Goal: Task Accomplishment & Management: Use online tool/utility

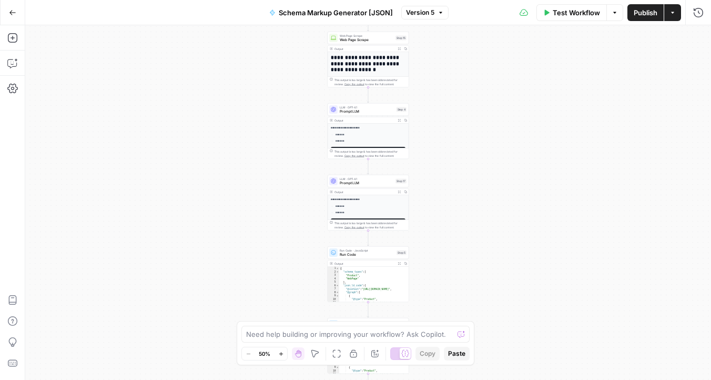
click at [680, 11] on button "Actions" at bounding box center [673, 12] width 17 height 17
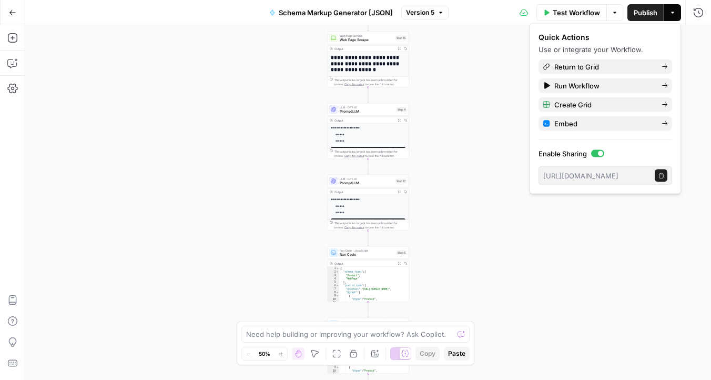
click at [430, 15] on span "Version 5" at bounding box center [420, 12] width 28 height 9
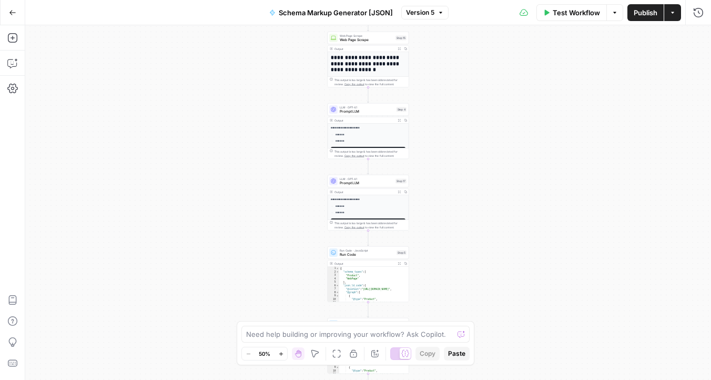
click at [624, 98] on div "**********" at bounding box center [368, 202] width 686 height 355
click at [619, 15] on button "Options" at bounding box center [615, 12] width 17 height 17
click at [658, 80] on div "**********" at bounding box center [368, 202] width 686 height 355
click at [694, 15] on icon "button" at bounding box center [699, 12] width 11 height 11
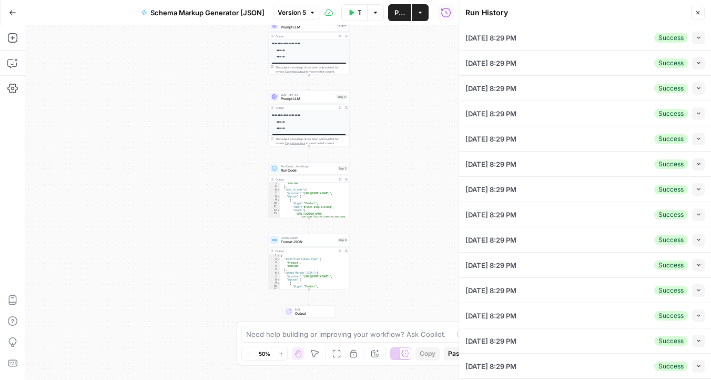
scroll to position [107, 0]
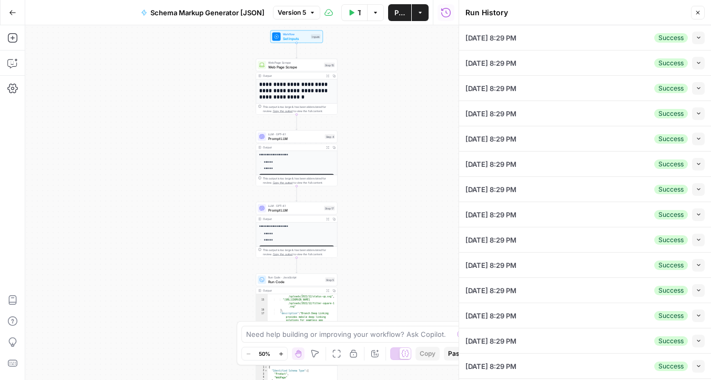
click at [697, 17] on div "Collapse" at bounding box center [687, 17] width 26 height 9
click at [698, 13] on icon "button" at bounding box center [698, 12] width 6 height 6
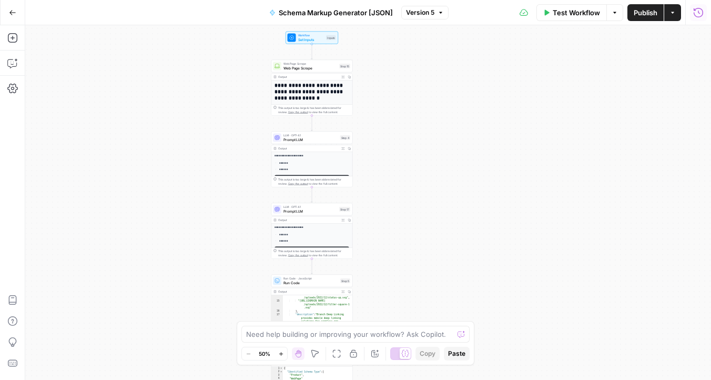
click at [168, 99] on div "**********" at bounding box center [368, 202] width 686 height 355
click at [673, 12] on icon "button" at bounding box center [672, 13] width 3 height 2
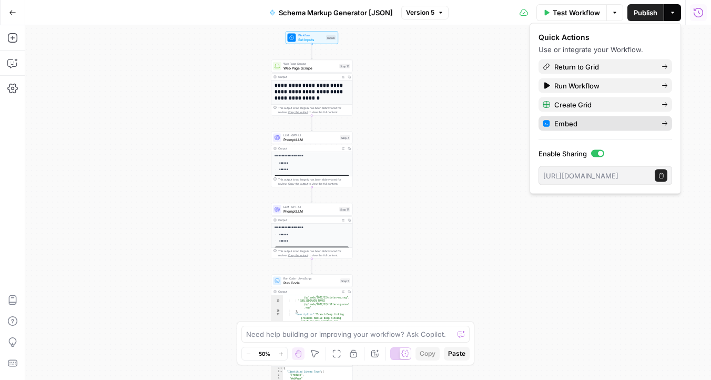
click at [589, 123] on span "Embed" at bounding box center [604, 123] width 99 height 11
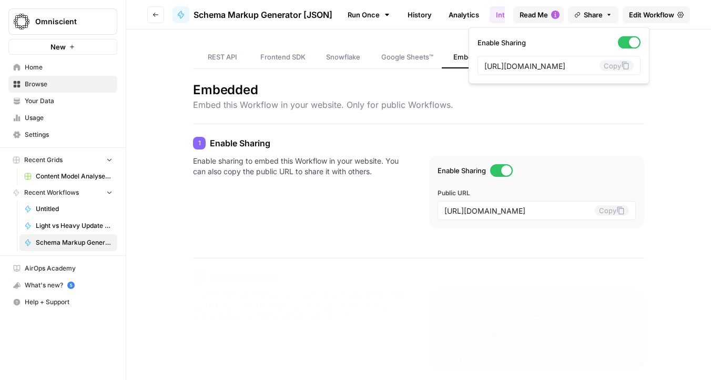
click at [597, 11] on span "Share" at bounding box center [593, 14] width 19 height 11
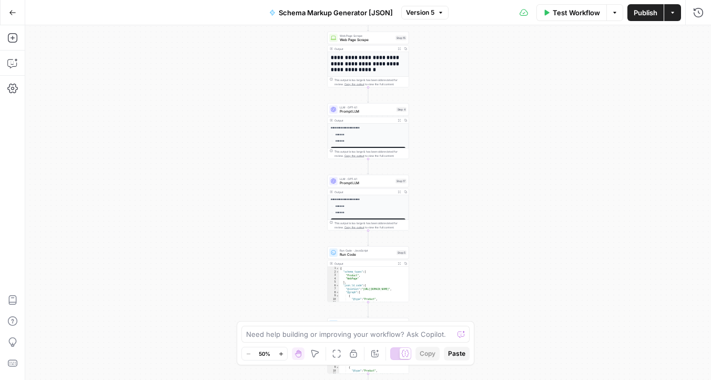
click at [438, 12] on icon "button" at bounding box center [441, 12] width 6 height 6
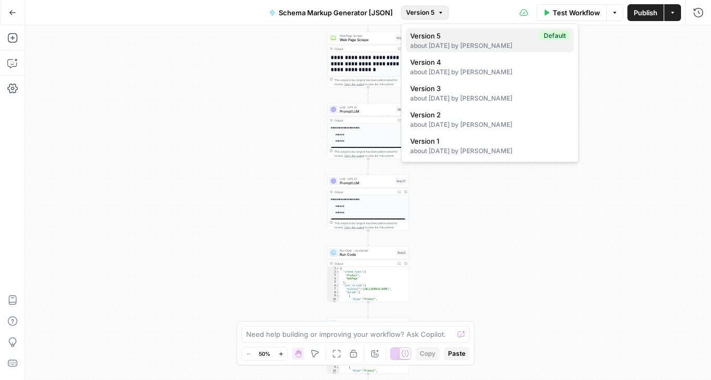
click at [527, 42] on div "about 1 month ago by Usman Akram" at bounding box center [490, 45] width 160 height 9
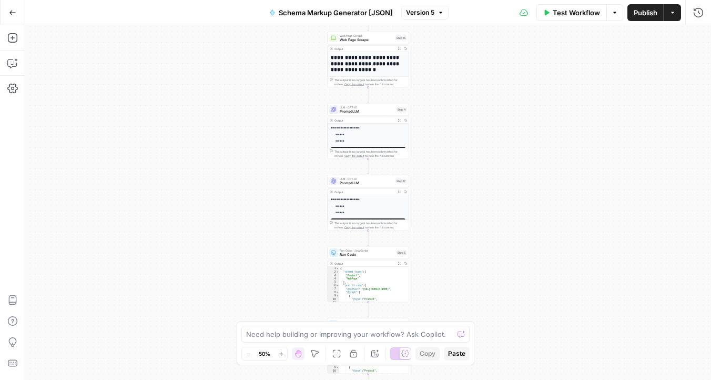
click at [680, 13] on button "Actions" at bounding box center [673, 12] width 17 height 17
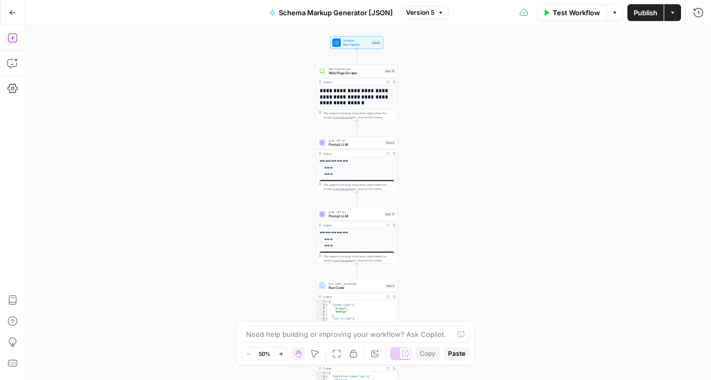
click at [15, 39] on icon "button" at bounding box center [12, 38] width 11 height 11
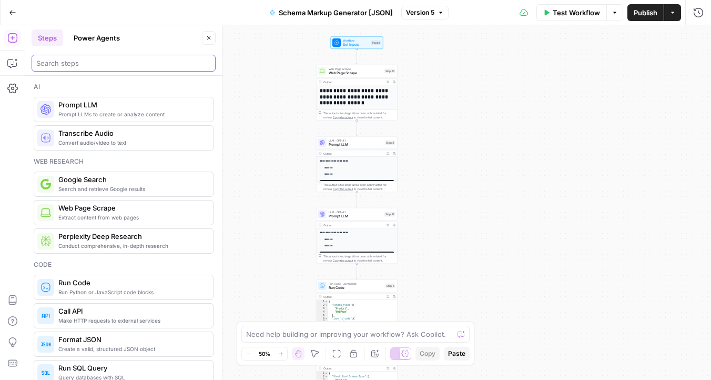
click at [84, 65] on input "search" at bounding box center [123, 63] width 175 height 11
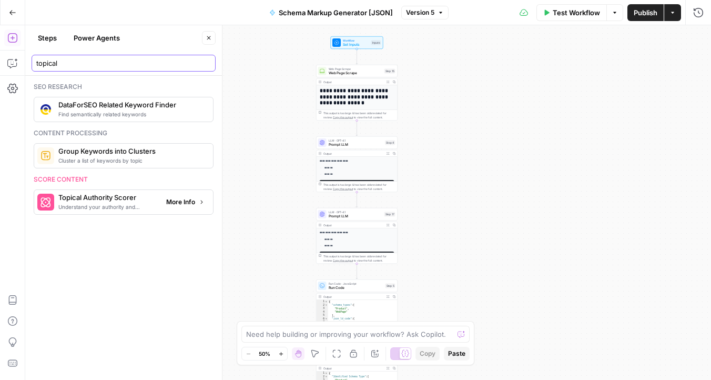
type input "topical"
click at [190, 206] on span "More Info" at bounding box center [180, 201] width 29 height 9
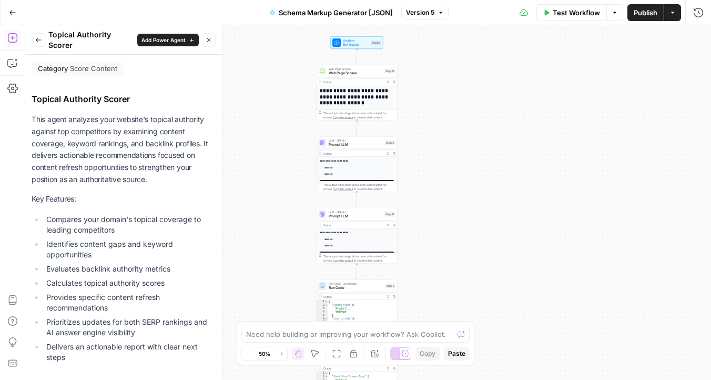
click at [208, 39] on icon "button" at bounding box center [209, 40] width 4 height 4
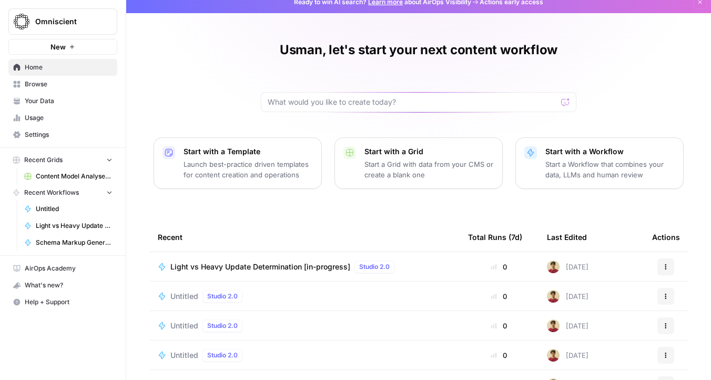
scroll to position [104, 0]
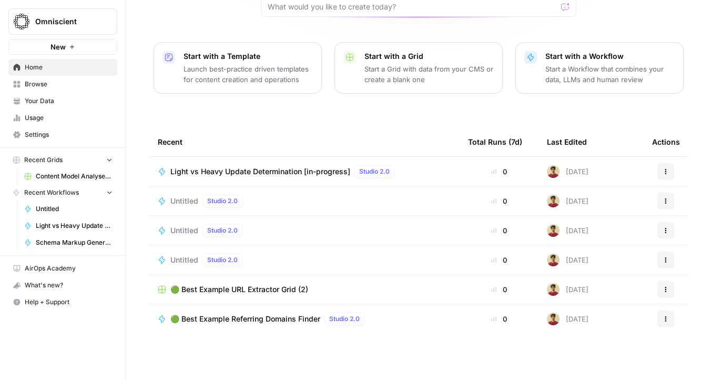
click at [190, 203] on span "Untitled" at bounding box center [184, 201] width 28 height 11
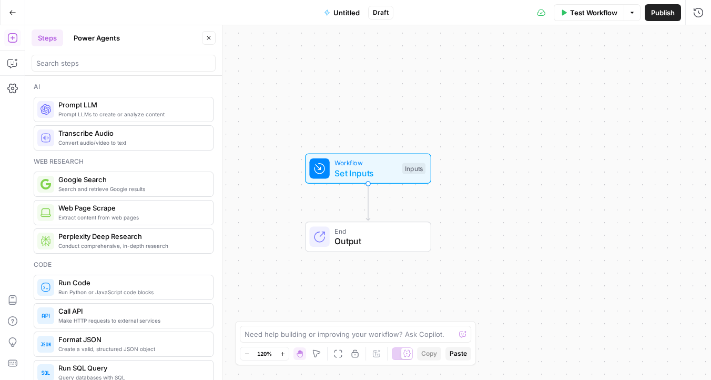
click at [138, 165] on div "Web research" at bounding box center [124, 161] width 180 height 9
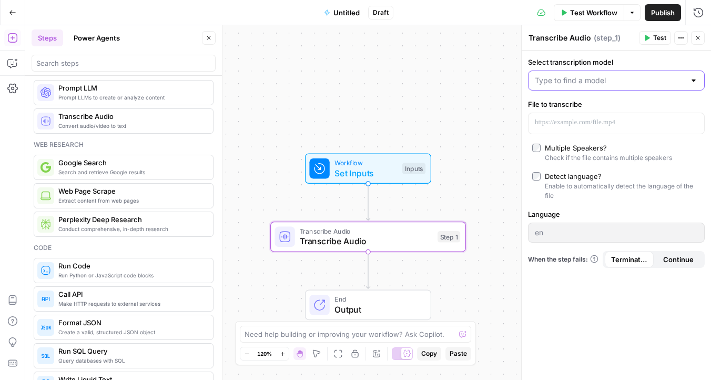
click at [595, 82] on input "Select transcription model" at bounding box center [610, 80] width 150 height 11
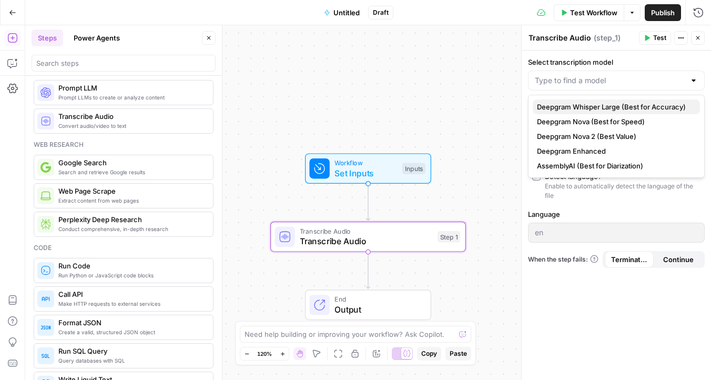
click at [593, 105] on span "Deepgram Whisper Large (Best for Accuracy)" at bounding box center [614, 107] width 155 height 11
type input "Deepgram Whisper Large (Best for Accuracy)"
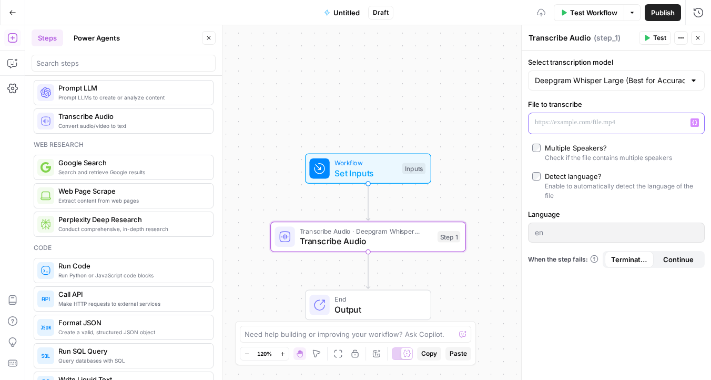
click at [585, 121] on p at bounding box center [608, 122] width 146 height 11
click at [605, 125] on p "To enrich screen reader interactions, please activate Accessibility in Grammarl…" at bounding box center [608, 122] width 146 height 11
click at [566, 148] on div "Multiple Speakers?" at bounding box center [576, 148] width 62 height 11
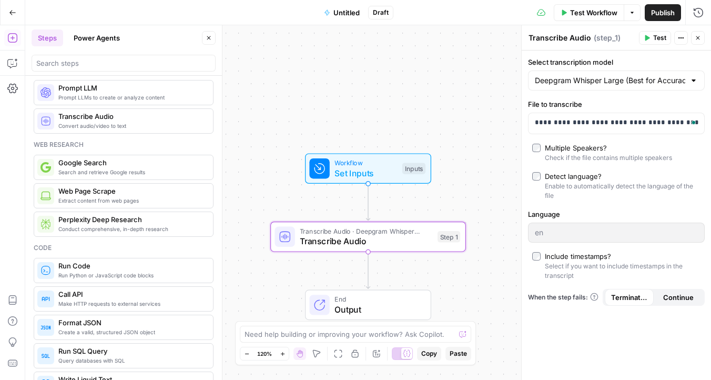
click at [598, 258] on div "Include timestamps?" at bounding box center [578, 256] width 66 height 11
click at [664, 38] on span "Test" at bounding box center [660, 37] width 13 height 9
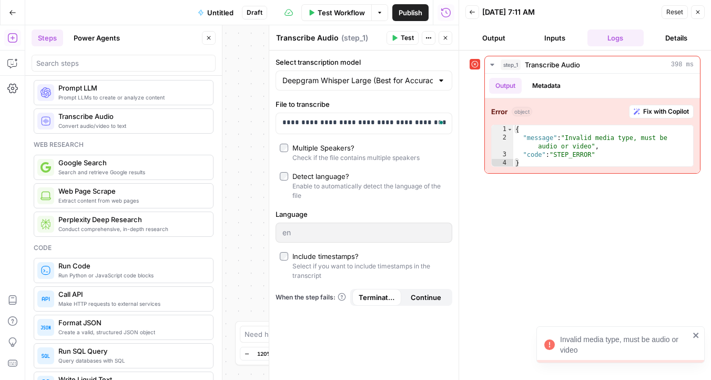
click at [698, 12] on icon "button" at bounding box center [699, 13] width 4 height 4
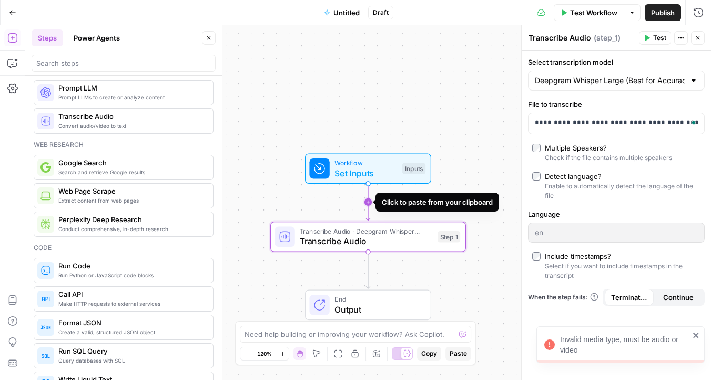
click at [366, 205] on icon "Edge from start to step_1" at bounding box center [368, 202] width 4 height 37
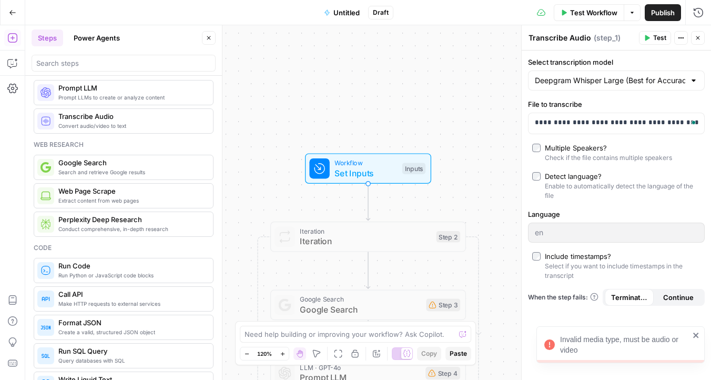
click at [336, 227] on span "Iteration" at bounding box center [366, 231] width 132 height 10
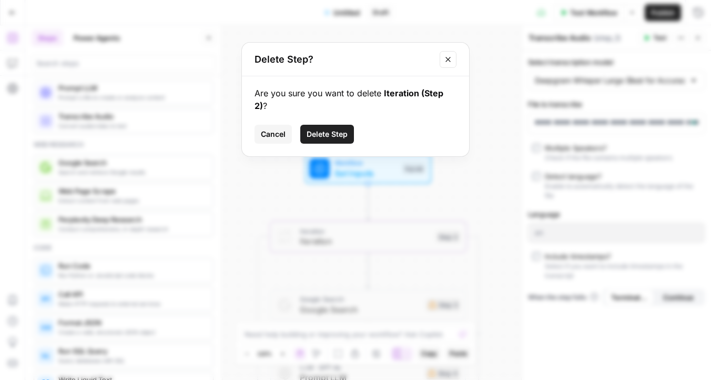
click at [333, 129] on span "Delete Step" at bounding box center [327, 134] width 41 height 11
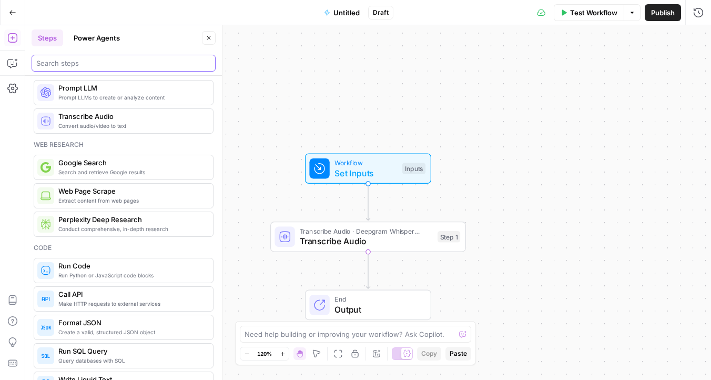
click at [99, 64] on input "search" at bounding box center [123, 63] width 175 height 11
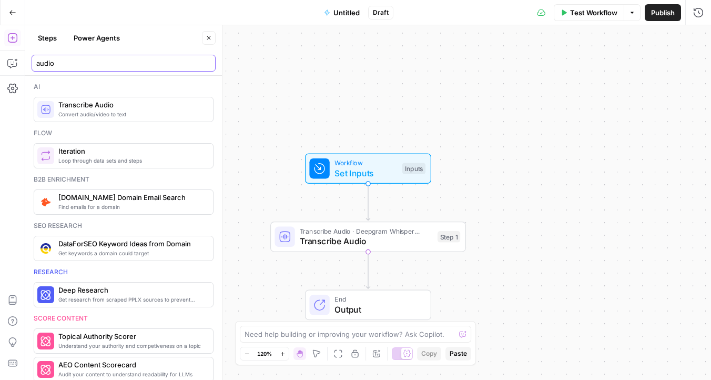
type input "audio"
click at [313, 242] on span "Transcribe Audio" at bounding box center [366, 241] width 133 height 13
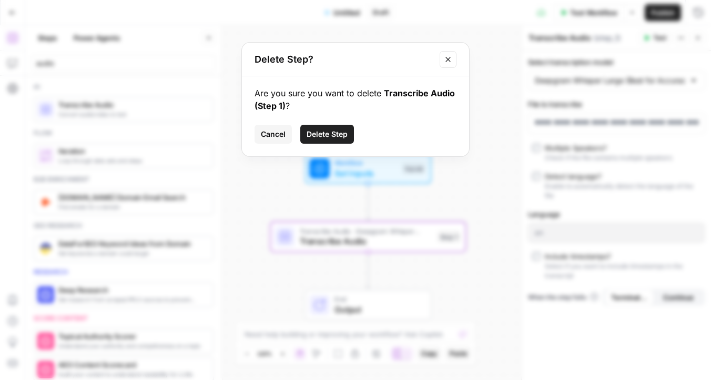
click at [333, 128] on button "Delete Step" at bounding box center [327, 134] width 54 height 19
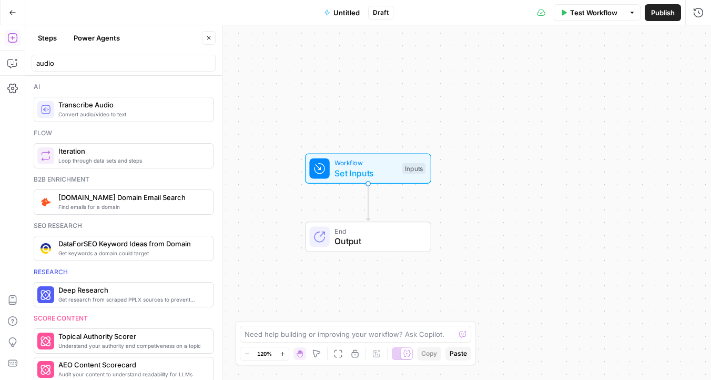
click at [213, 38] on button "Close" at bounding box center [209, 38] width 14 height 14
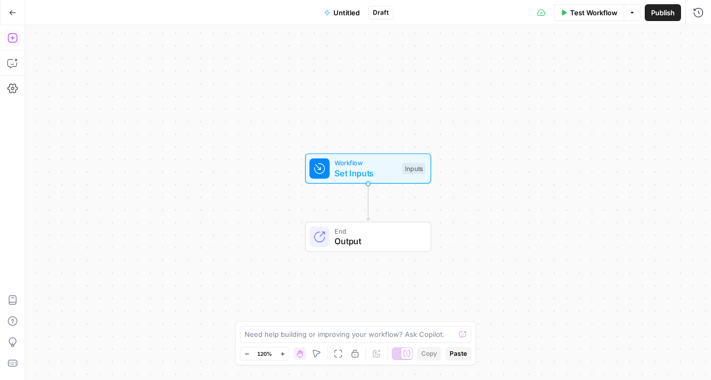
click at [9, 45] on button "Add Steps" at bounding box center [12, 37] width 17 height 17
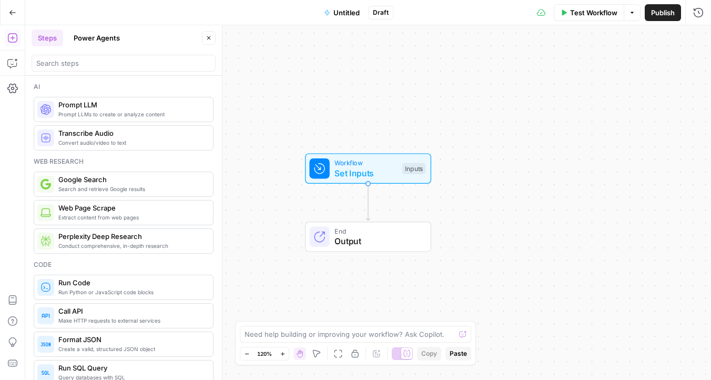
scroll to position [176, 0]
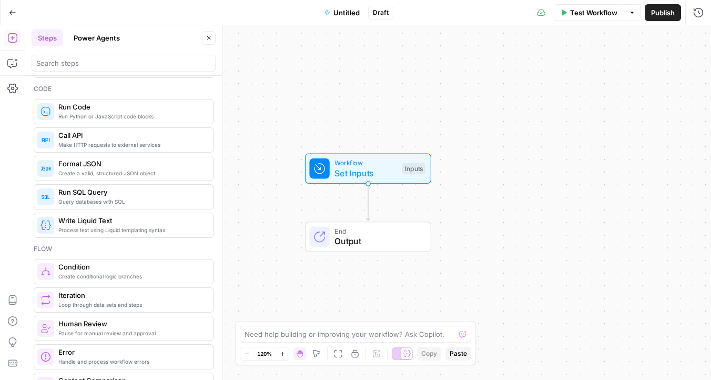
click at [97, 46] on button "Power Agents" at bounding box center [96, 37] width 59 height 17
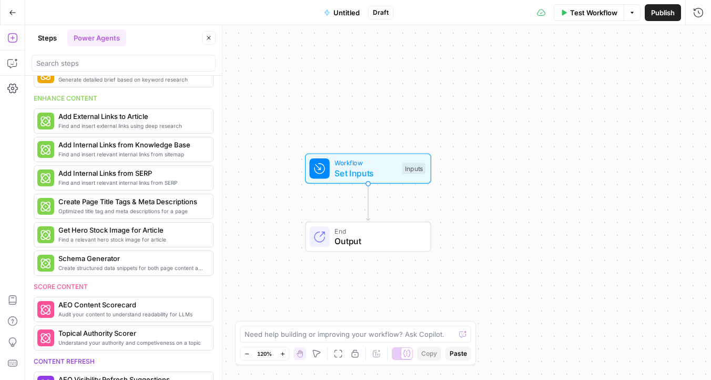
scroll to position [0, 0]
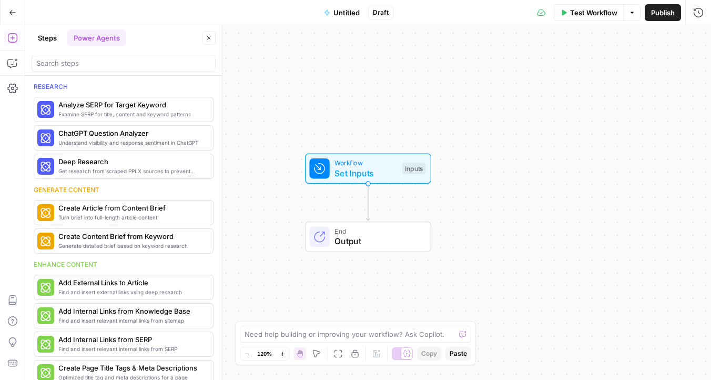
click at [48, 35] on button "Steps" at bounding box center [48, 37] width 32 height 17
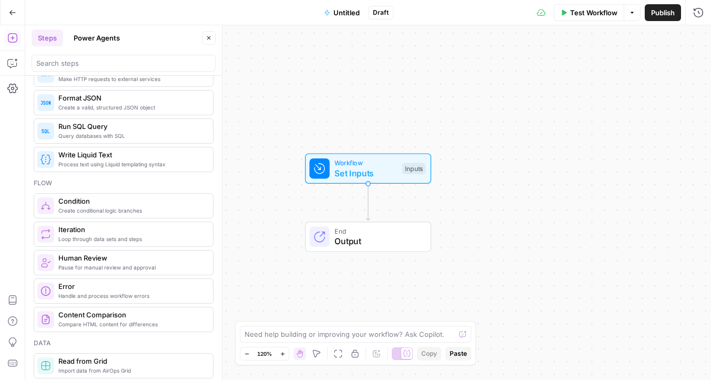
scroll to position [252, 0]
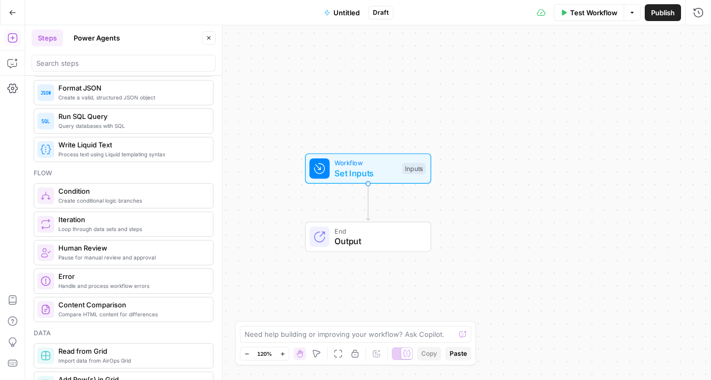
click at [206, 39] on icon "button" at bounding box center [209, 38] width 6 height 6
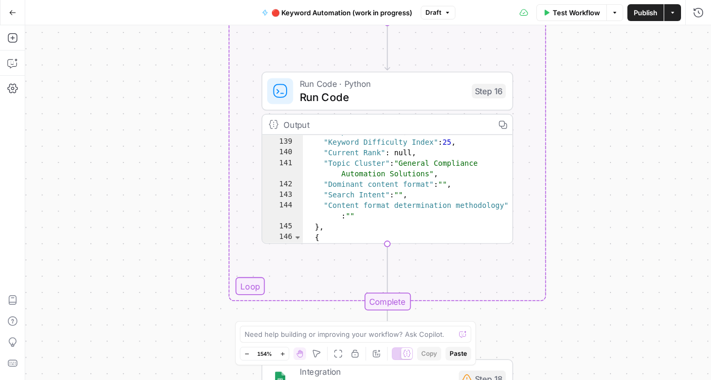
scroll to position [1127, 0]
click at [148, 123] on div "Workflow Set Inputs Inputs Perplexity Deep Research Perplexity Deep Research St…" at bounding box center [368, 202] width 686 height 355
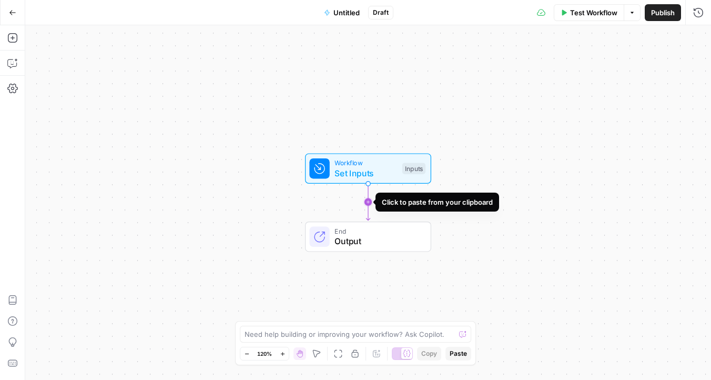
click at [366, 202] on icon "Edge from start to end" at bounding box center [368, 202] width 4 height 37
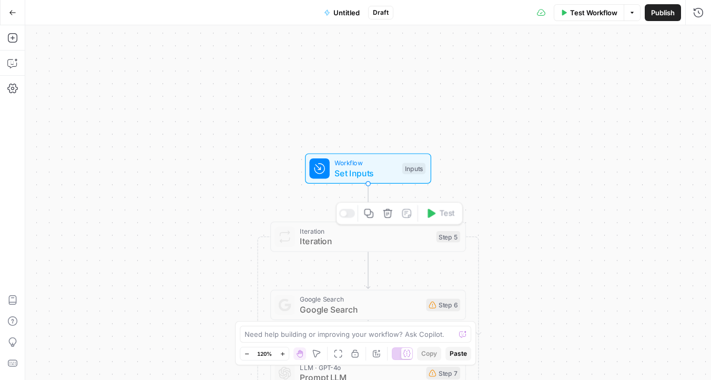
click at [344, 224] on div "Copy step Delete step Add Note Test" at bounding box center [399, 213] width 127 height 23
click at [326, 258] on div "Workflow Set Inputs Inputs Loop - Disabled Iteration Iteration Step 5 Copy step…" at bounding box center [368, 202] width 686 height 355
click at [327, 244] on span "Iteration" at bounding box center [366, 241] width 132 height 13
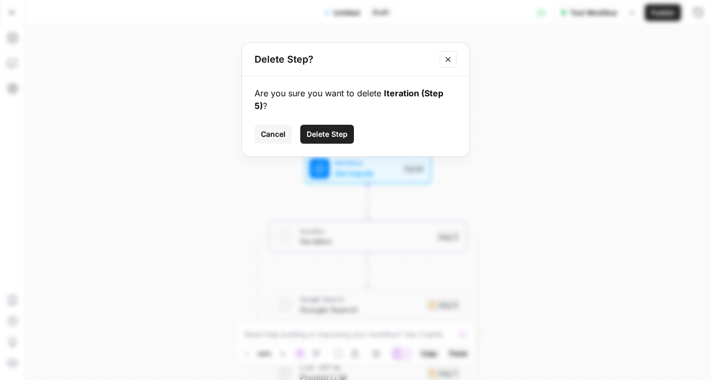
click at [345, 129] on span "Delete Step" at bounding box center [327, 134] width 41 height 11
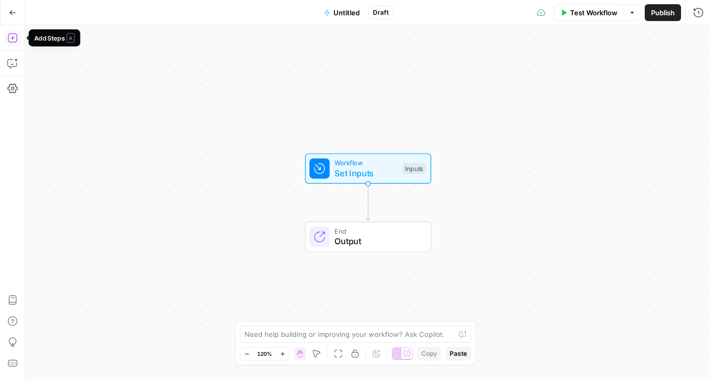
click at [12, 44] on button "Add Steps" at bounding box center [12, 37] width 17 height 17
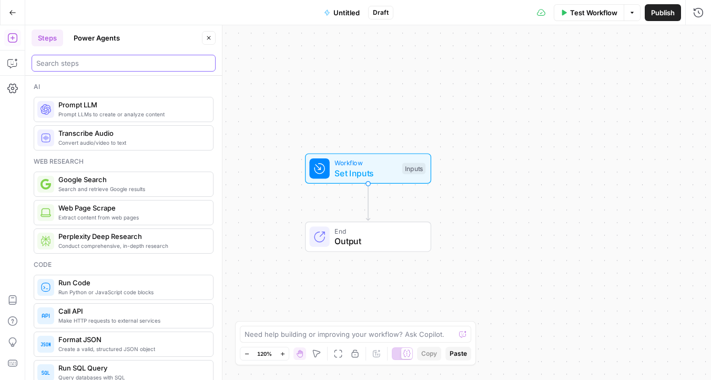
click at [111, 59] on input "search" at bounding box center [123, 63] width 175 height 11
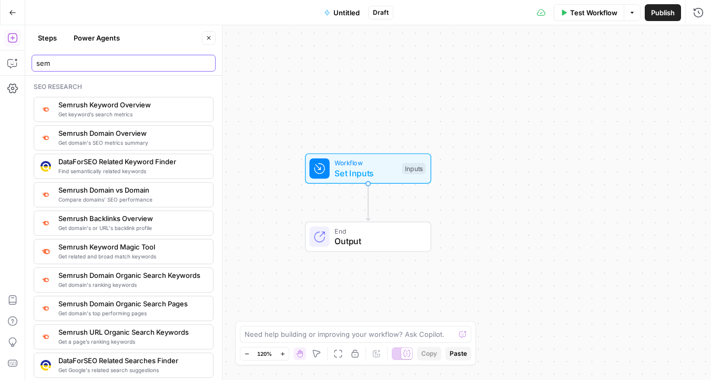
type input "sem"
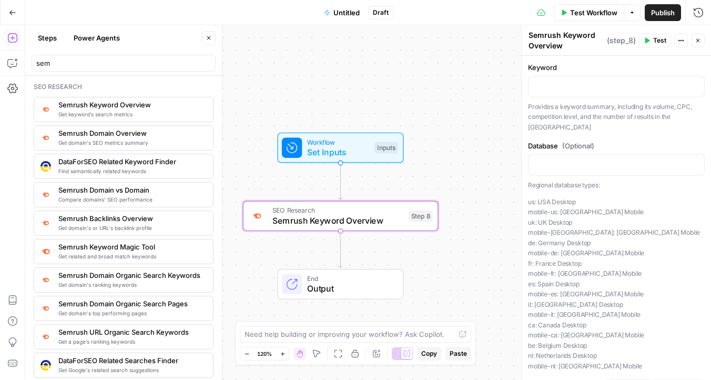
scroll to position [30, 0]
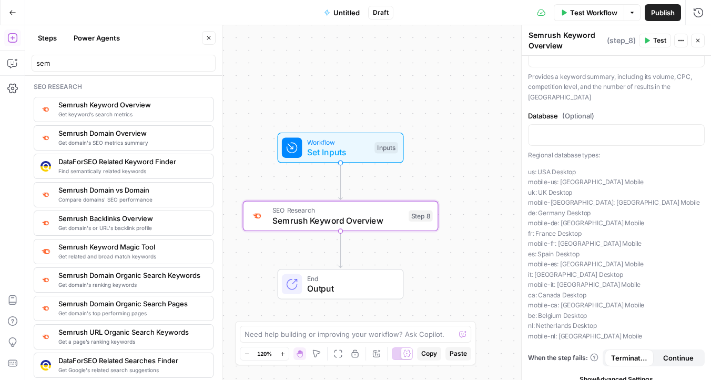
click at [645, 375] on span "Show Advanced Settings" at bounding box center [617, 379] width 74 height 9
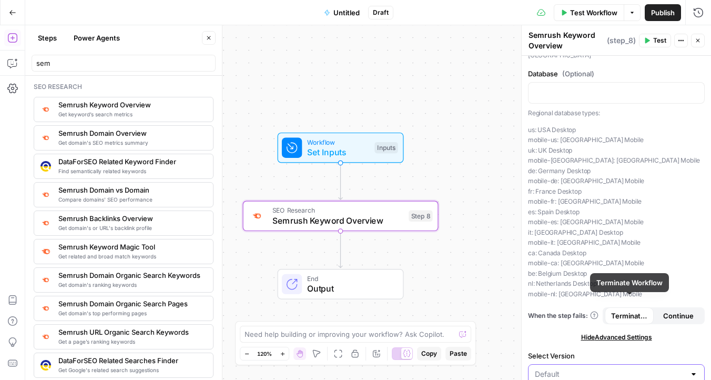
click at [596, 369] on input "Select Version" at bounding box center [610, 374] width 150 height 11
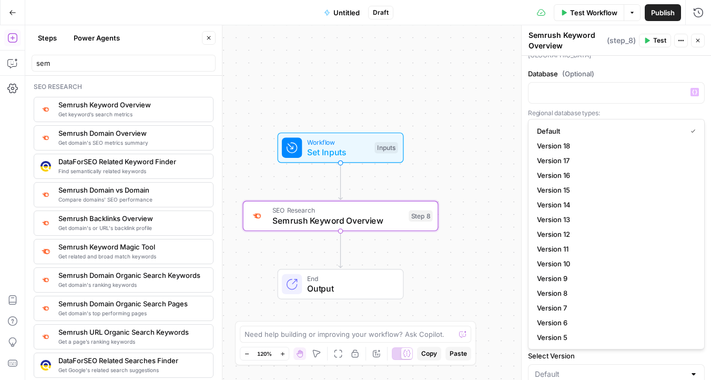
type input "Default"
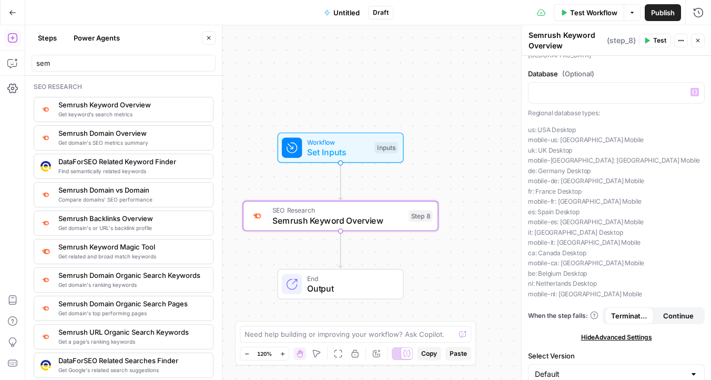
click at [592, 108] on div "Regional database types: us: USA Desktop mobile-us: USA Mobile uk: UK Desktop m…" at bounding box center [616, 203] width 177 height 191
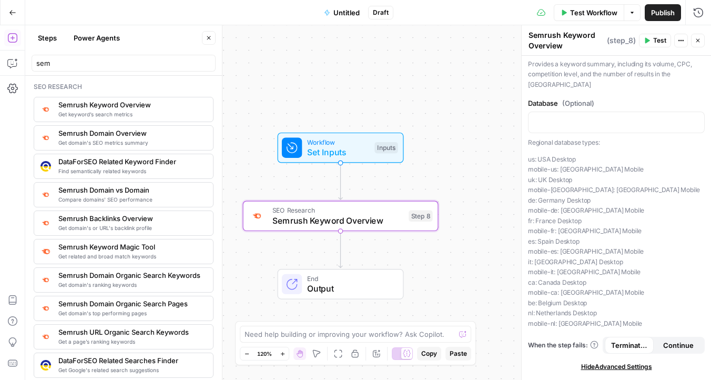
scroll to position [0, 0]
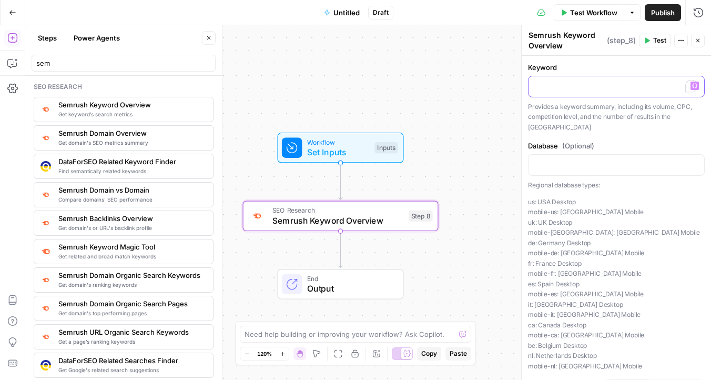
click at [597, 77] on div "To enrich screen reader interactions, please activate Accessibility in Grammarl…" at bounding box center [617, 86] width 176 height 21
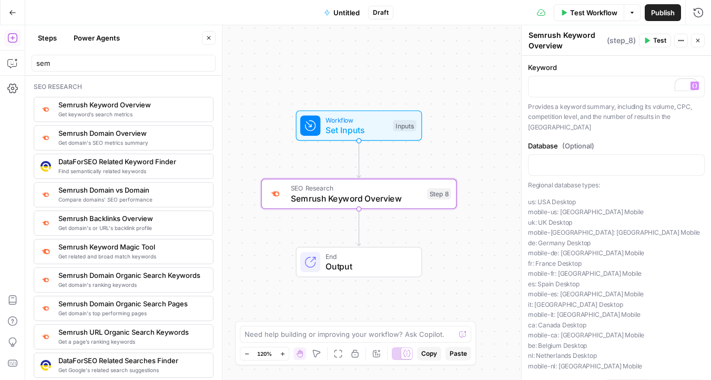
click at [345, 132] on span "Set Inputs" at bounding box center [357, 130] width 63 height 13
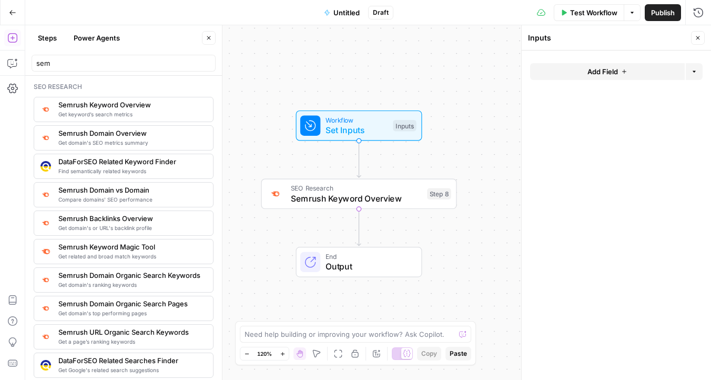
click at [592, 71] on span "Add Field" at bounding box center [603, 71] width 31 height 11
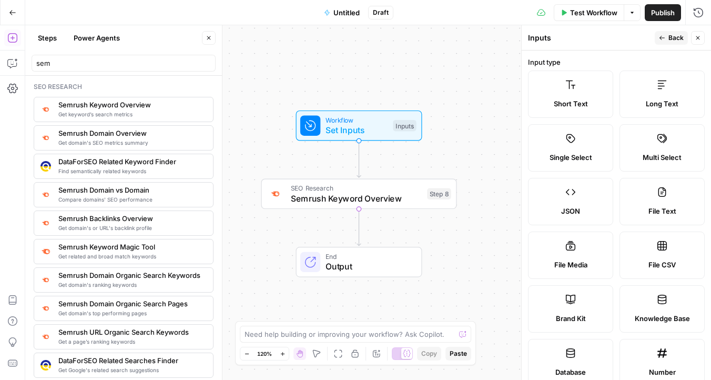
click at [595, 108] on div "Short Text" at bounding box center [570, 103] width 67 height 11
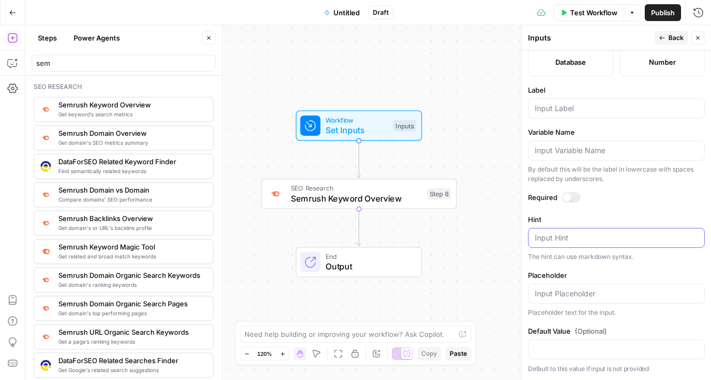
click at [581, 237] on textarea "Hint" at bounding box center [616, 238] width 163 height 11
click at [575, 117] on div at bounding box center [616, 108] width 177 height 20
type input "Keyword"
click at [431, 160] on div "Workflow Set Inputs Inputs SEO Research Semrush Keyword Overview Step 8 End Out…" at bounding box center [368, 202] width 686 height 355
click at [390, 139] on div "Workflow Set Inputs Inputs Test Step" at bounding box center [359, 126] width 126 height 31
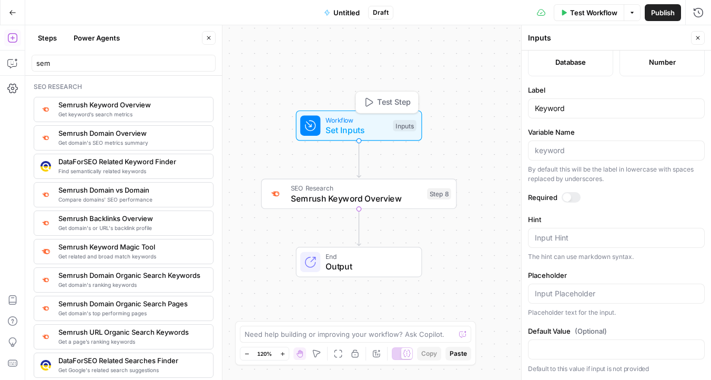
click at [387, 105] on span "Test Step" at bounding box center [394, 103] width 34 height 12
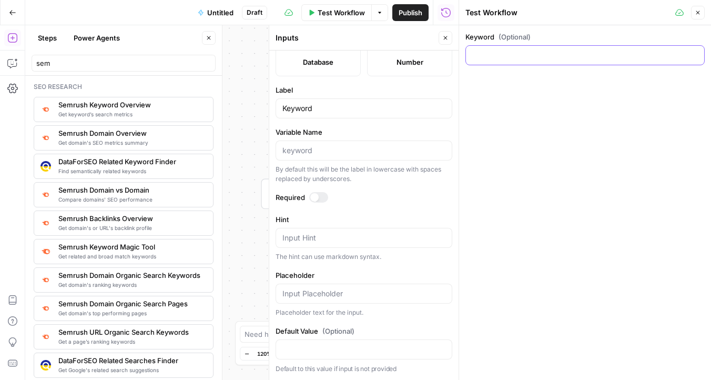
click at [533, 55] on input "Keyword (Optional)" at bounding box center [586, 55] width 226 height 11
paste input "Email marketing"
type input "Email marketing"
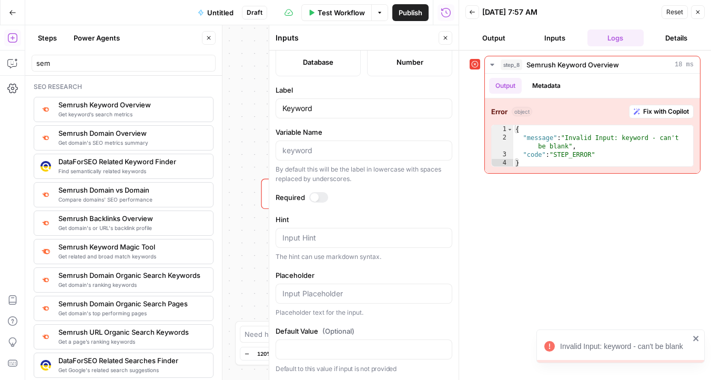
click at [698, 9] on icon "button" at bounding box center [698, 12] width 6 height 6
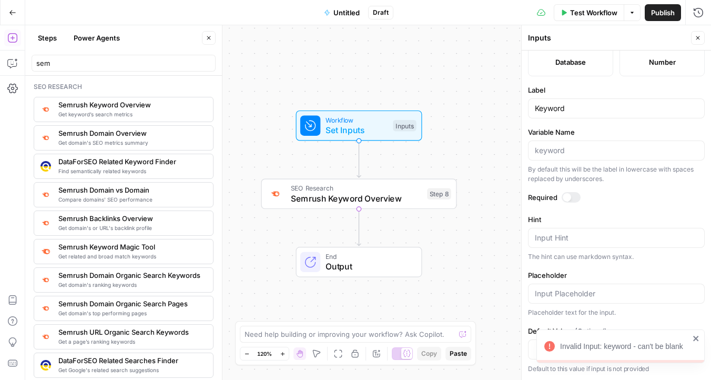
click at [388, 194] on span "Semrush Keyword Overview" at bounding box center [357, 198] width 132 height 13
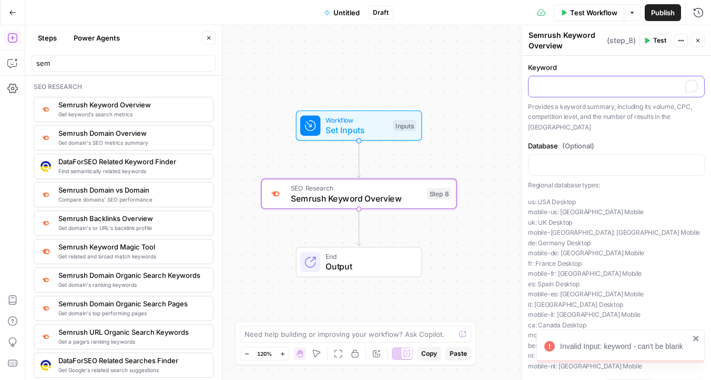
click at [583, 83] on p "To enrich screen reader interactions, please activate Accessibility in Grammarl…" at bounding box center [616, 86] width 163 height 11
click at [695, 84] on icon "button" at bounding box center [694, 85] width 5 height 5
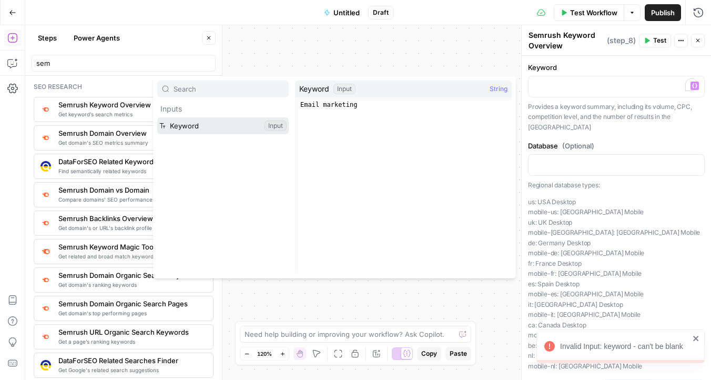
click at [193, 128] on button "Select variable Keyword" at bounding box center [223, 125] width 132 height 17
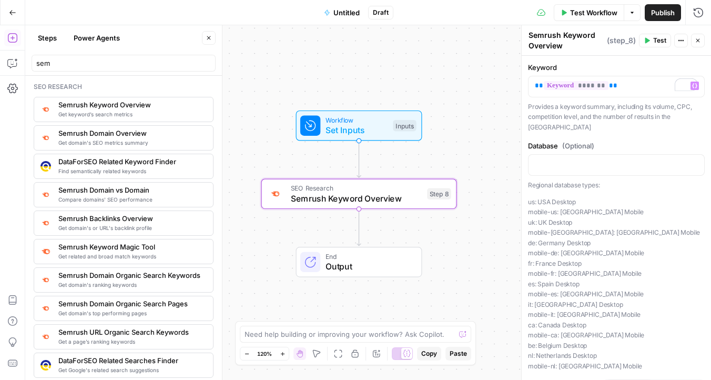
click at [656, 42] on span "Test" at bounding box center [660, 40] width 13 height 9
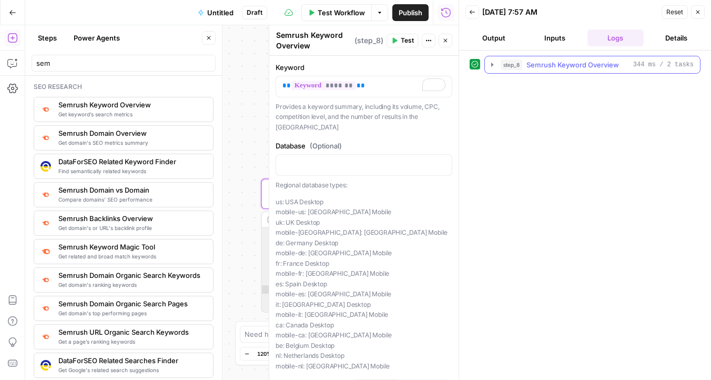
click at [493, 65] on icon "button" at bounding box center [492, 65] width 2 height 4
